Goal: Transaction & Acquisition: Obtain resource

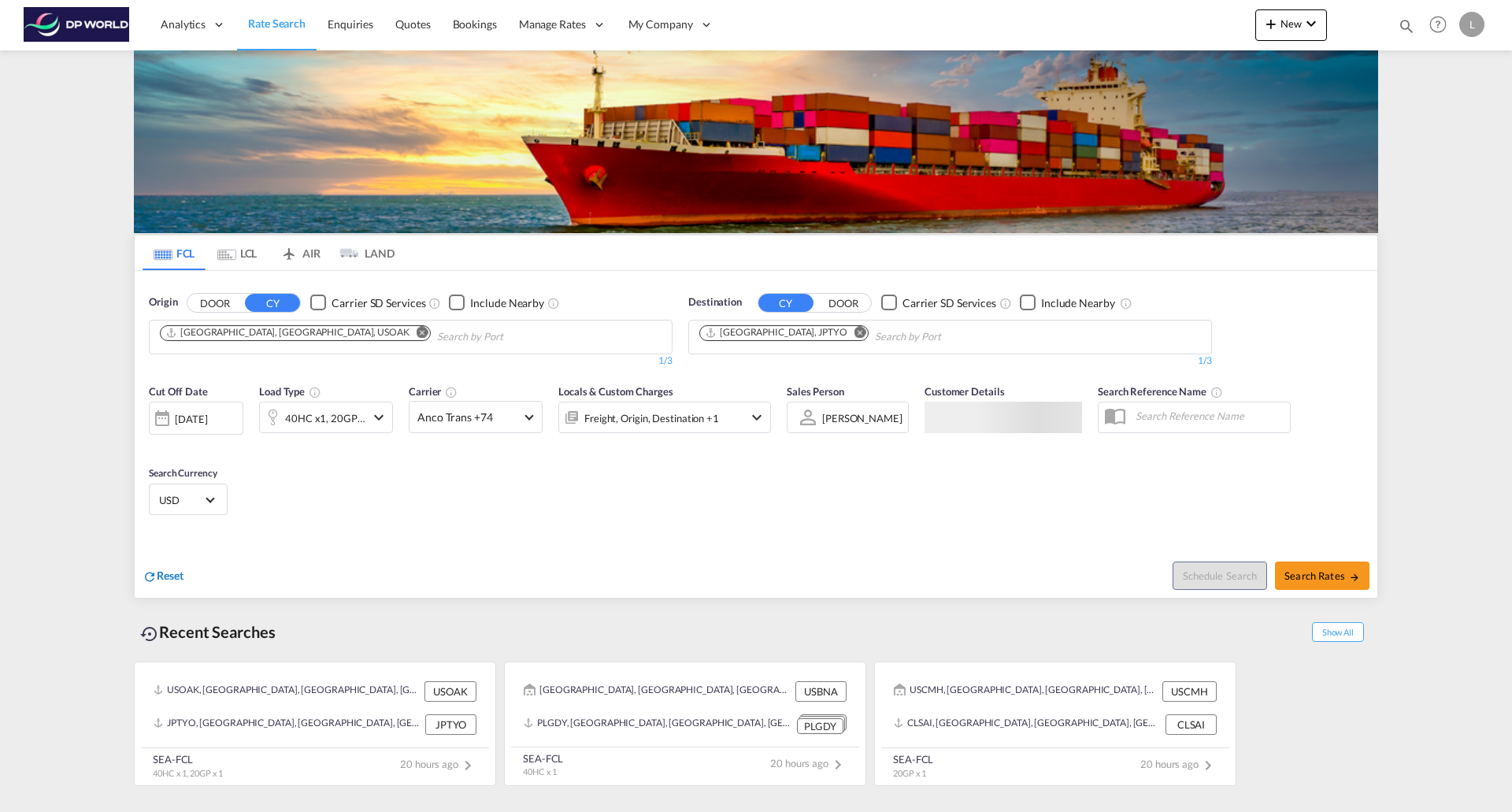
click at [176, 573] on span "Reset" at bounding box center [170, 575] width 27 height 14
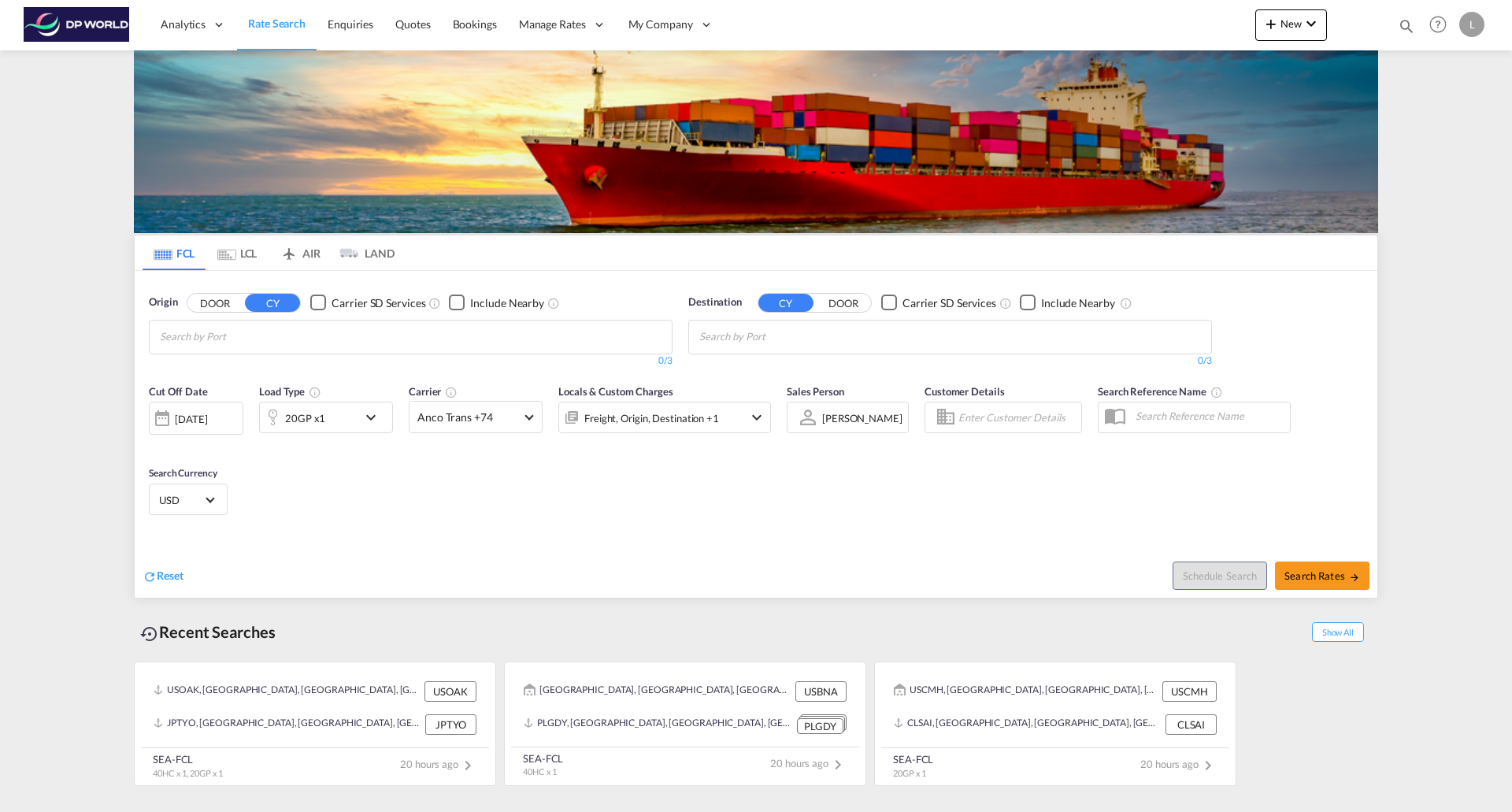
click at [293, 343] on input "Chips input." at bounding box center [234, 337] width 150 height 25
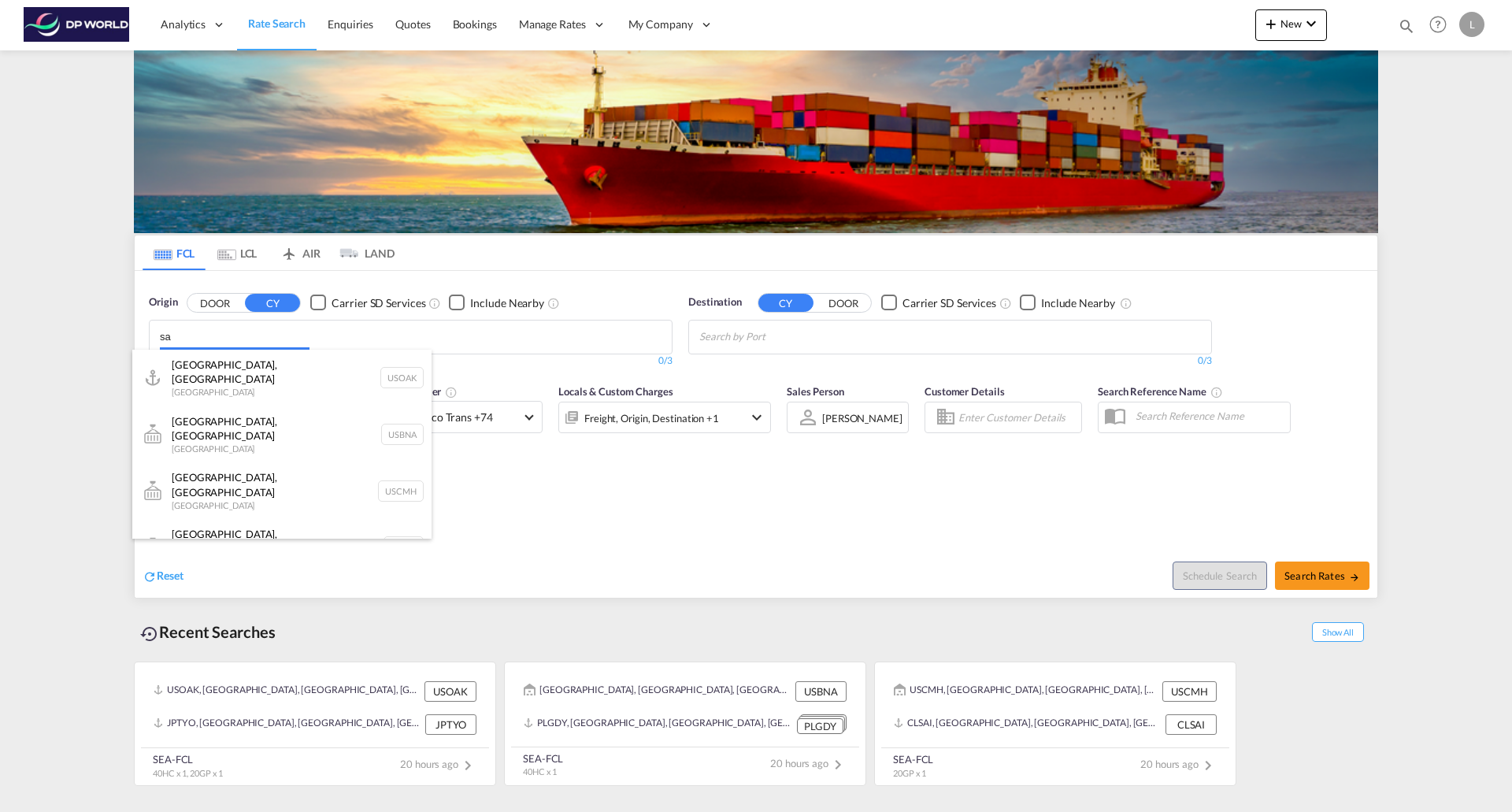
type input "s"
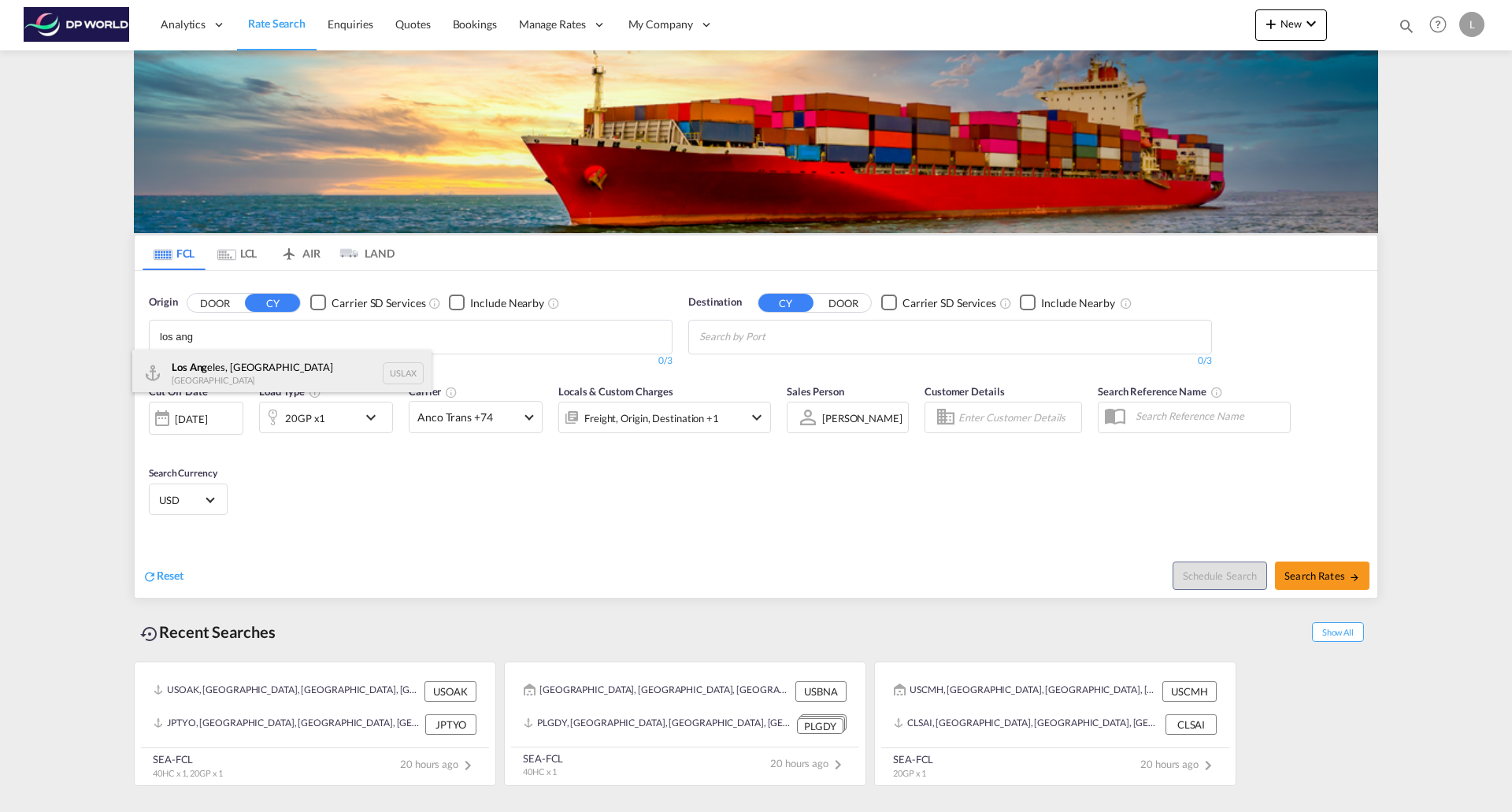
type input "los ang"
click at [168, 377] on div "Los Ang eles, CA United States USLAX" at bounding box center [281, 373] width 299 height 48
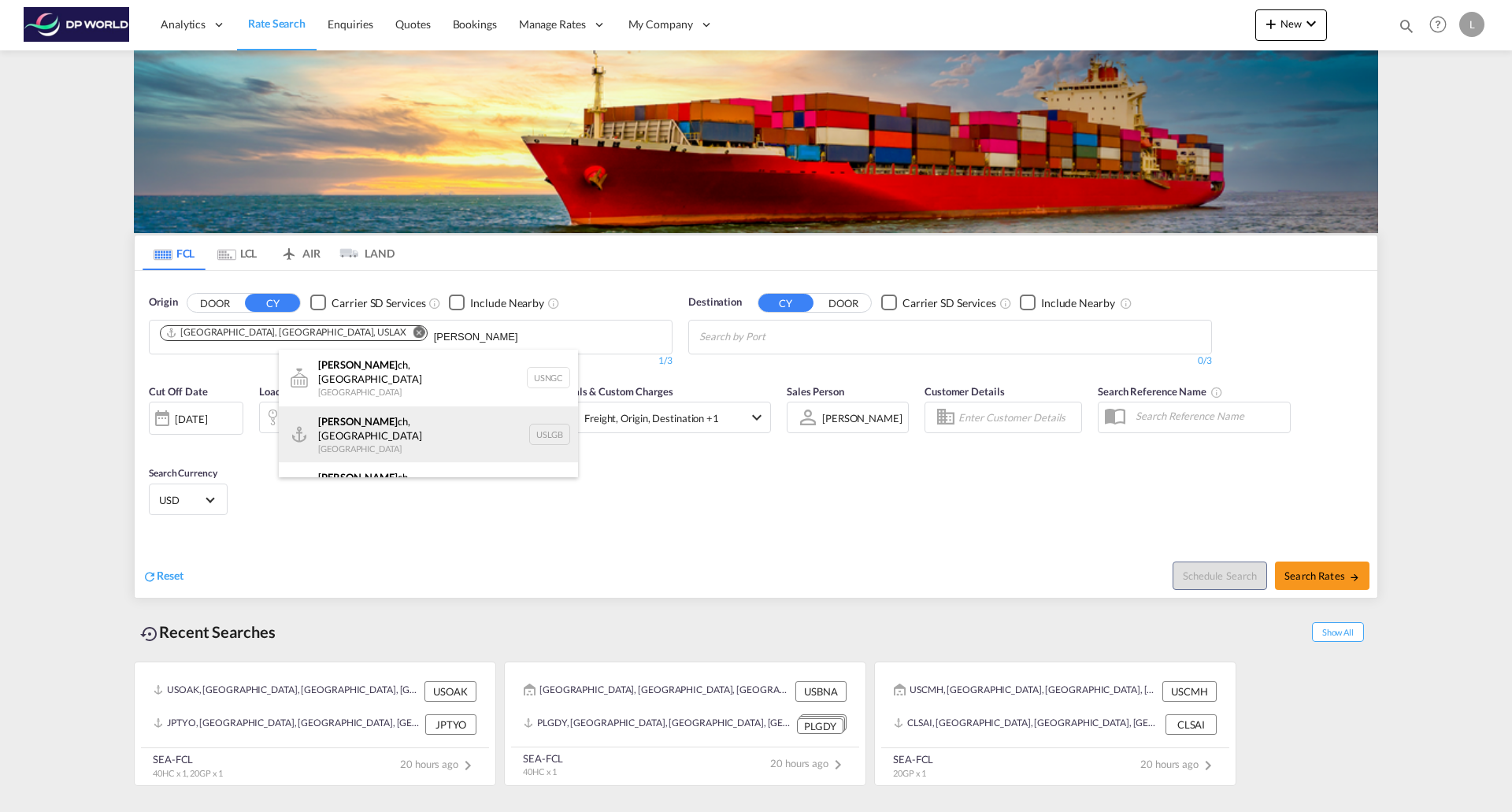
type input "[PERSON_NAME]"
click at [372, 425] on div "[PERSON_NAME] ch, [GEOGRAPHIC_DATA] United States USLGB" at bounding box center [428, 434] width 299 height 56
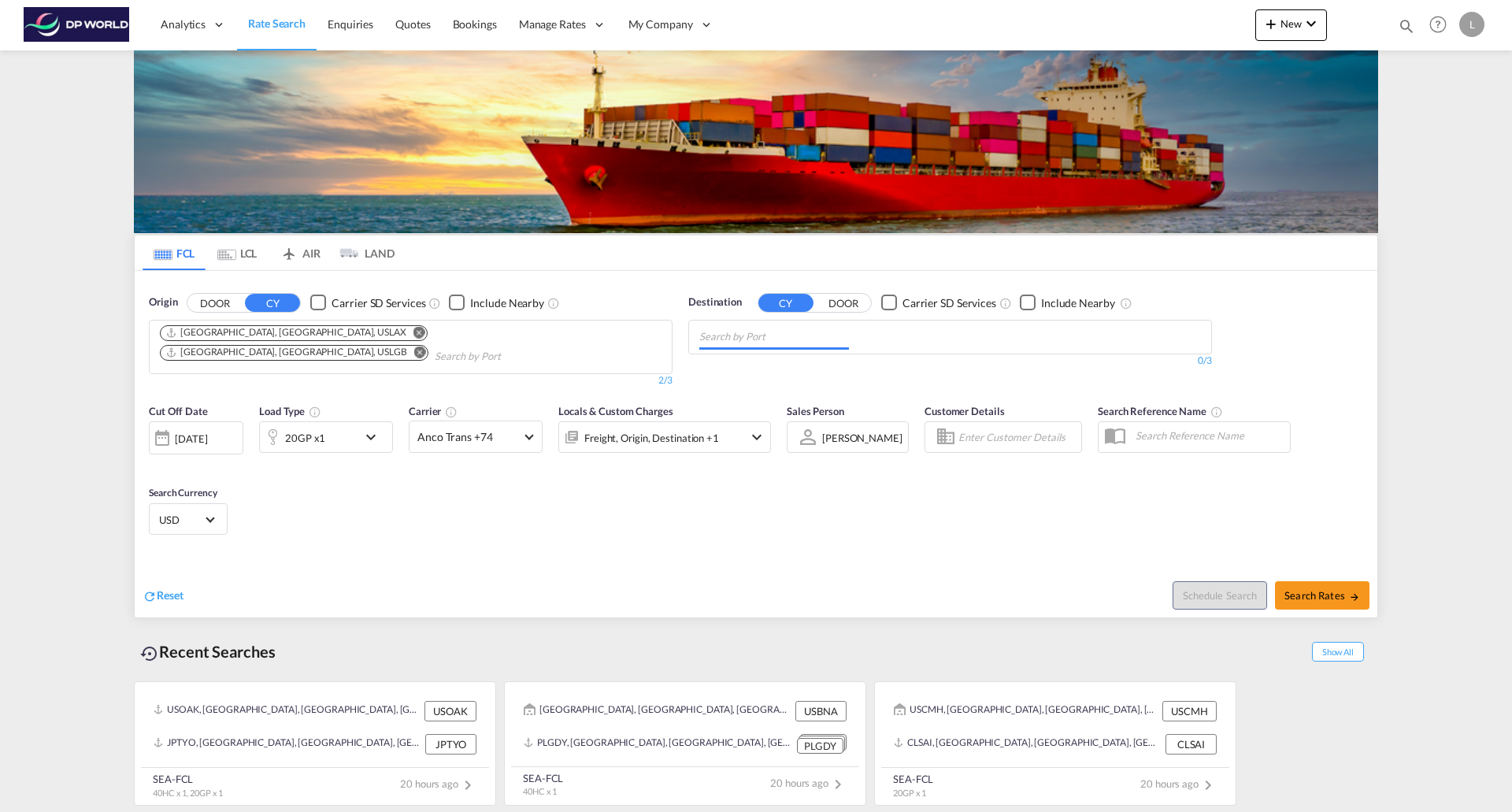
click at [763, 338] on input "Chips input." at bounding box center [774, 337] width 150 height 25
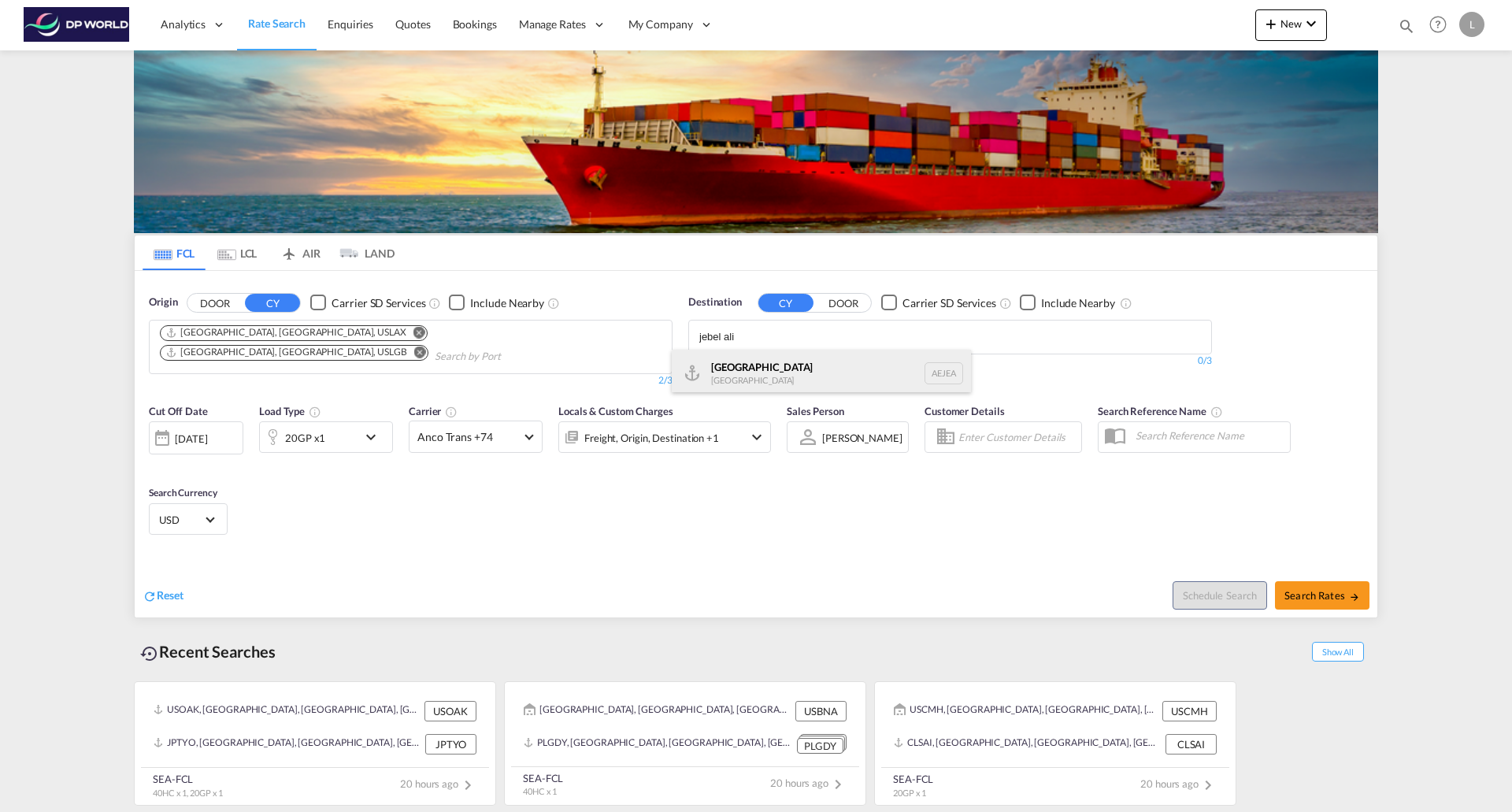
type input "jebel ali"
click at [735, 371] on div "[GEOGRAPHIC_DATA] [GEOGRAPHIC_DATA]" at bounding box center [821, 373] width 299 height 48
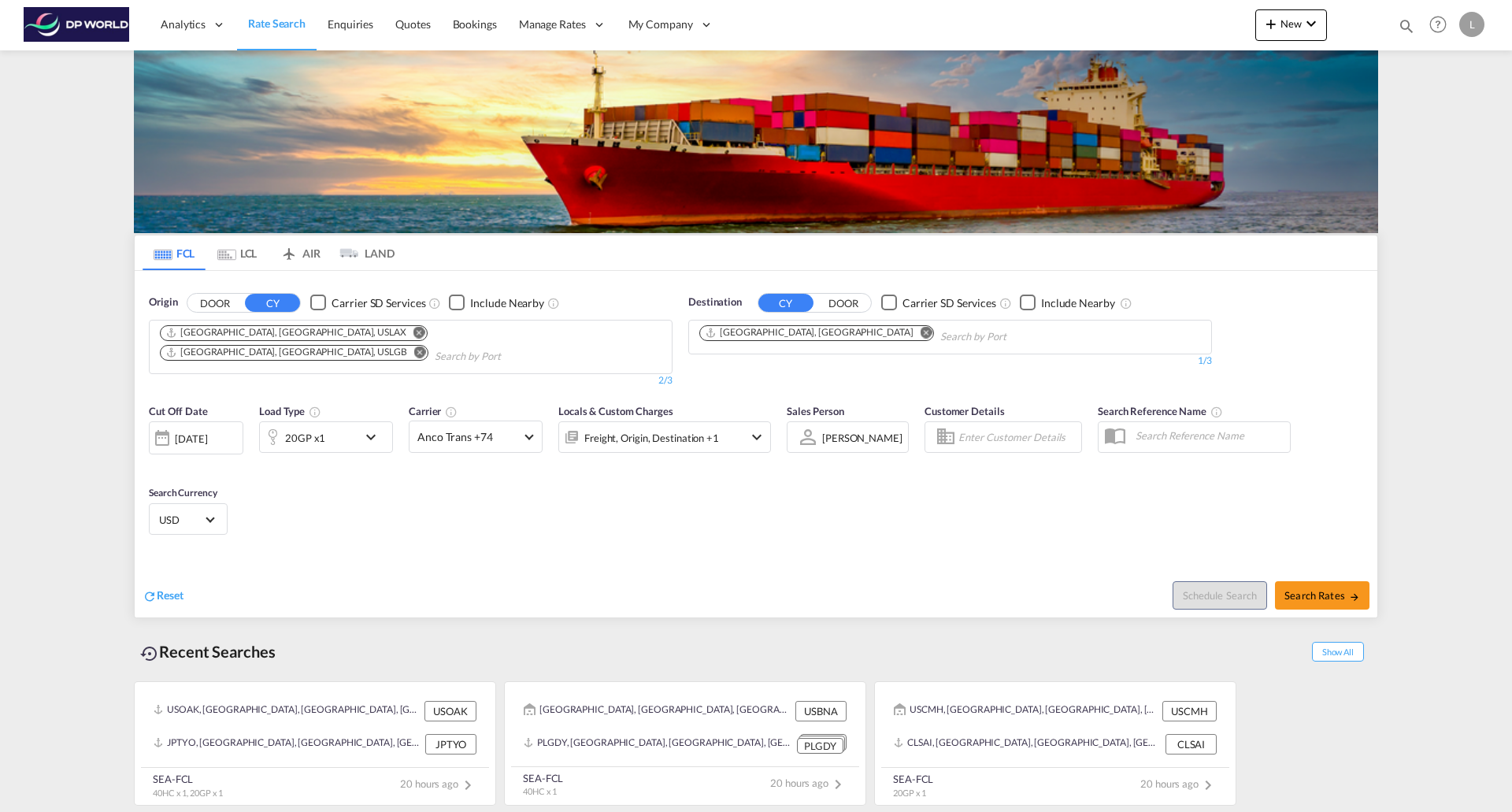
click at [367, 428] on md-icon "icon-chevron-down" at bounding box center [375, 437] width 27 height 19
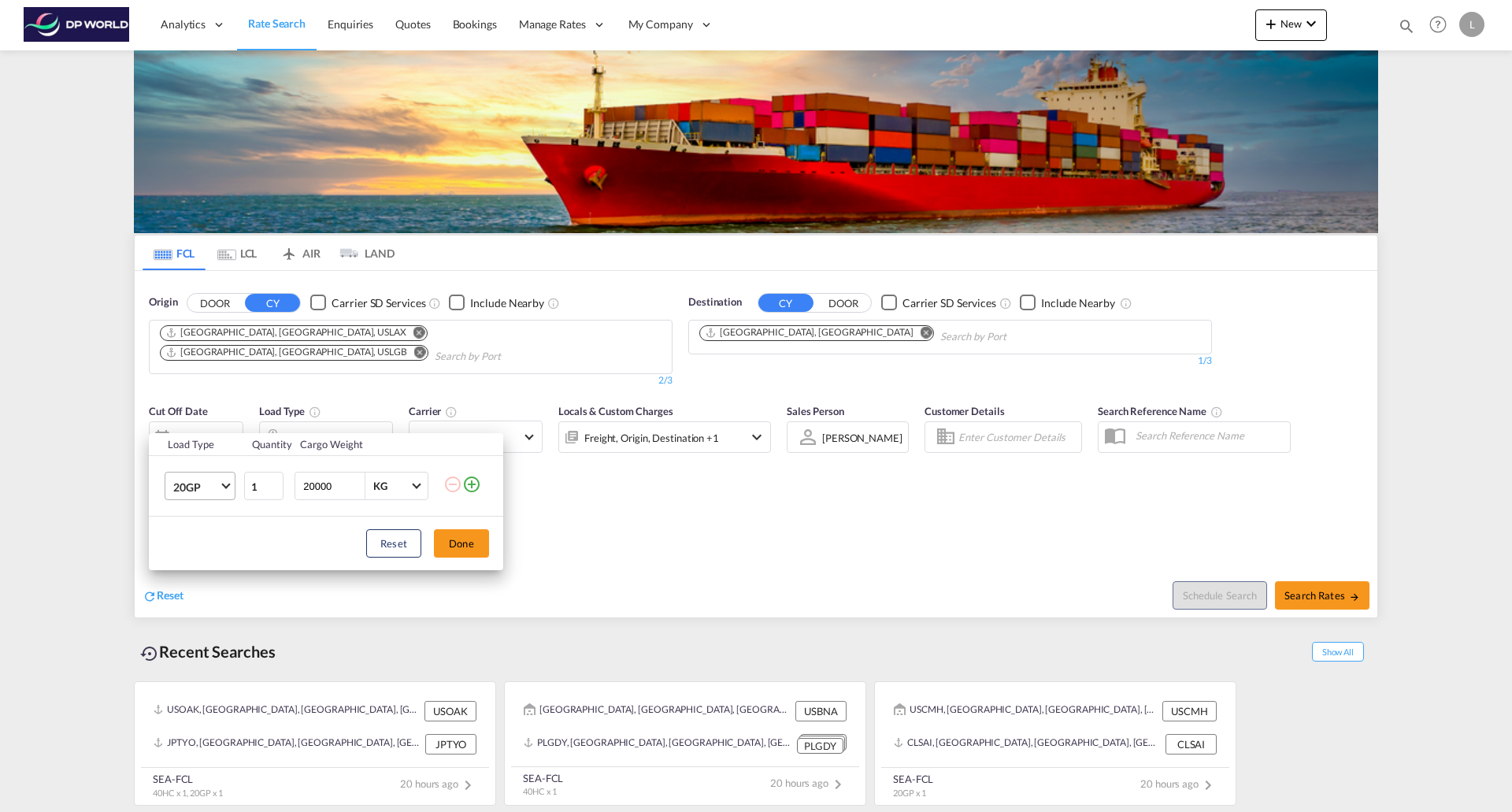
click at [227, 487] on md-select-value "20GP" at bounding box center [203, 485] width 63 height 27
click at [197, 556] on div "40HC" at bounding box center [188, 562] width 29 height 16
click at [465, 541] on button "Done" at bounding box center [462, 543] width 55 height 28
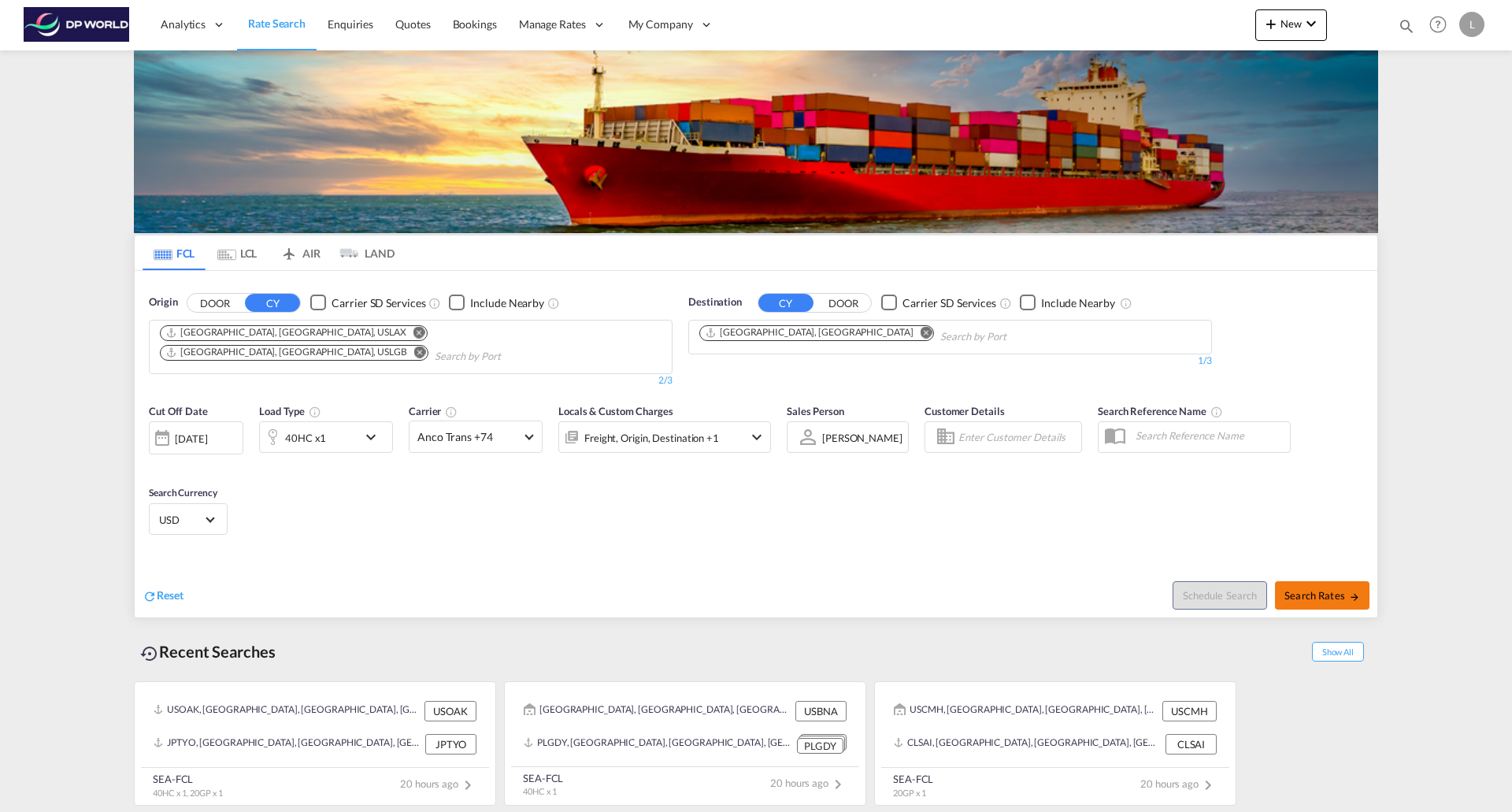
click at [1316, 589] on span "Search Rates" at bounding box center [1322, 595] width 76 height 13
type input "USLAX,USLGB to AEJEA / [DATE]"
